Goal: Obtain resource: Obtain resource

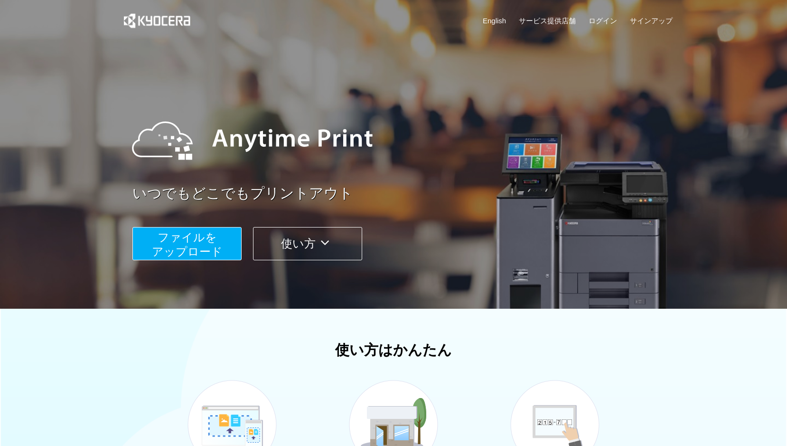
click at [209, 246] on span "ファイルを ​​アップロード" at bounding box center [187, 244] width 71 height 27
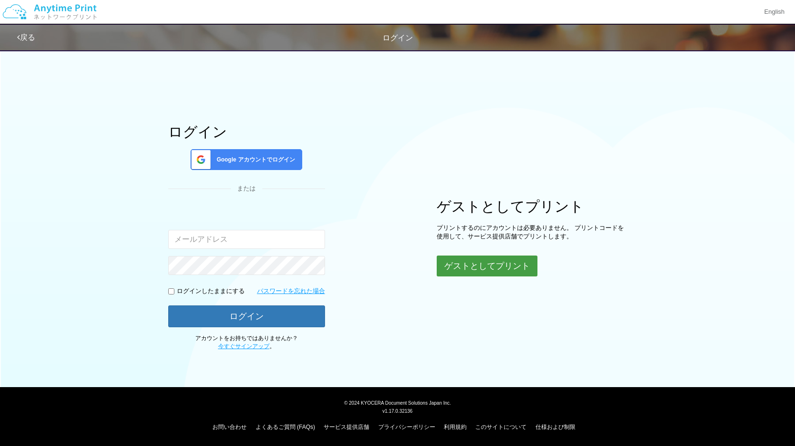
click at [471, 259] on button "ゲストとしてプリント" at bounding box center [486, 266] width 101 height 21
click at [459, 266] on button "ゲストとしてプリント" at bounding box center [486, 266] width 101 height 21
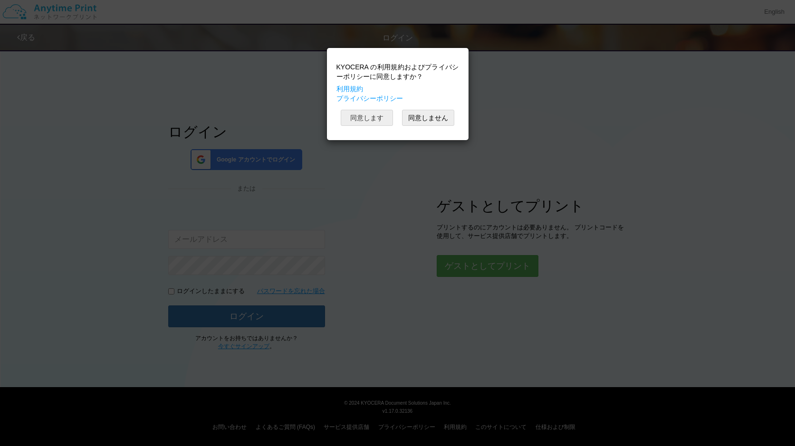
click at [368, 116] on button "同意します" at bounding box center [367, 118] width 52 height 16
click at [379, 120] on button "同意します" at bounding box center [367, 118] width 52 height 16
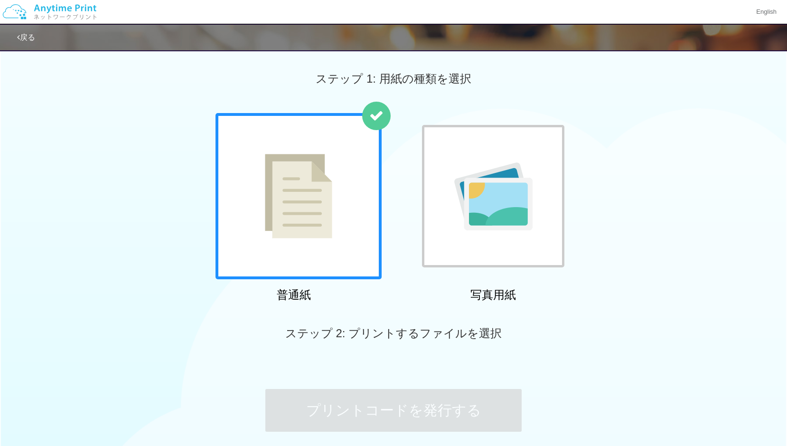
click at [341, 240] on div at bounding box center [299, 196] width 166 height 166
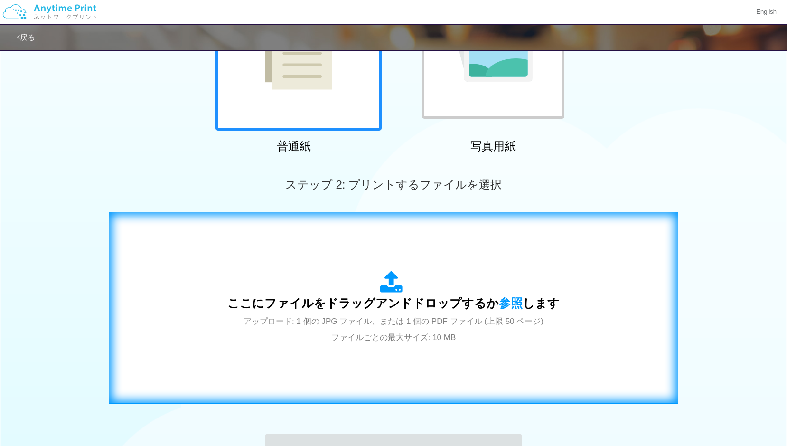
scroll to position [190, 0]
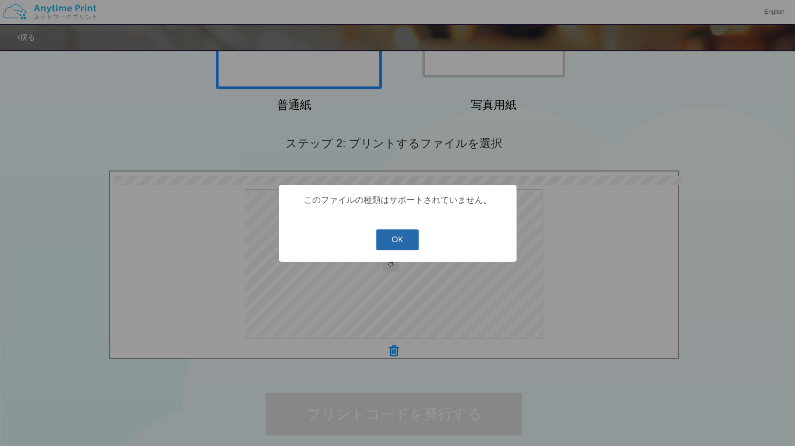
click at [395, 242] on button "OK" at bounding box center [397, 239] width 42 height 21
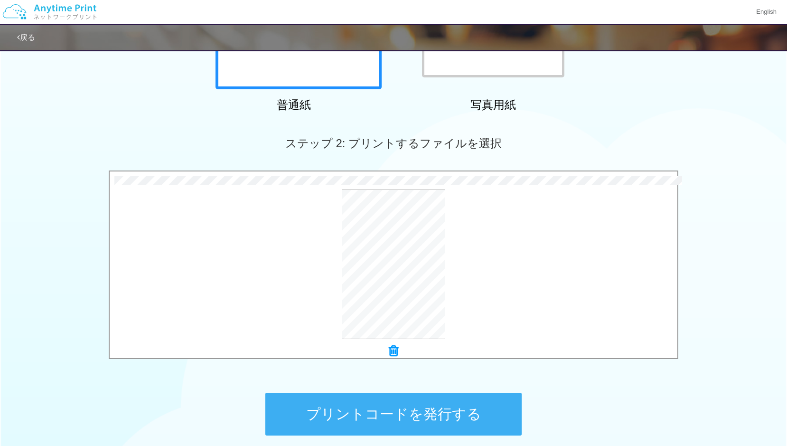
click at [400, 412] on button "プリントコードを発行する" at bounding box center [393, 414] width 256 height 43
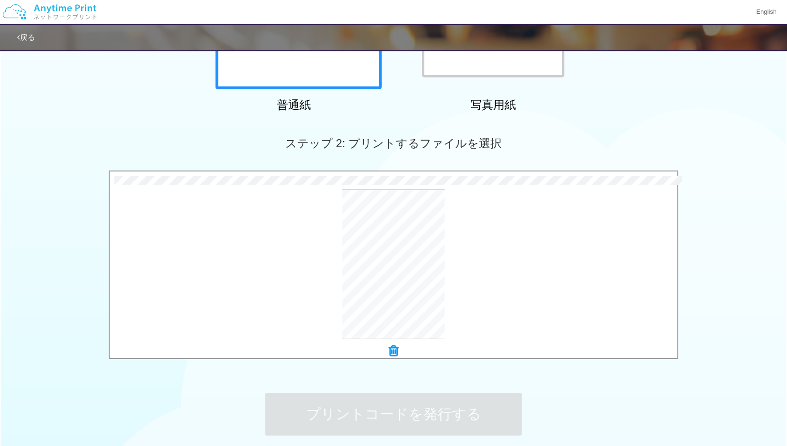
scroll to position [0, 0]
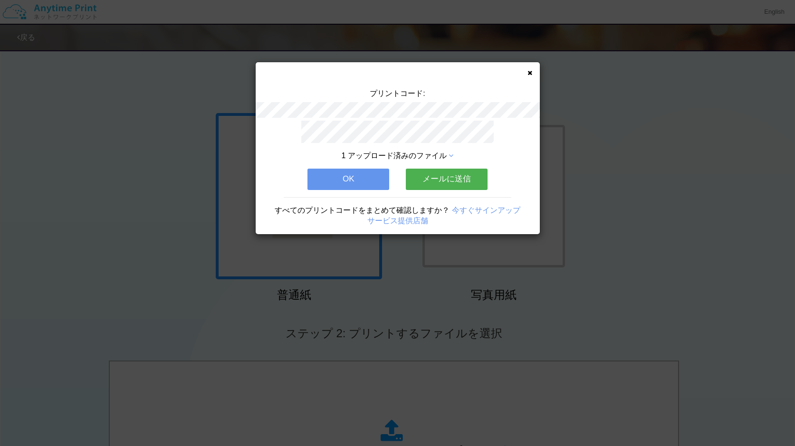
click at [365, 175] on button "OK" at bounding box center [348, 179] width 82 height 21
